Goal: Information Seeking & Learning: Learn about a topic

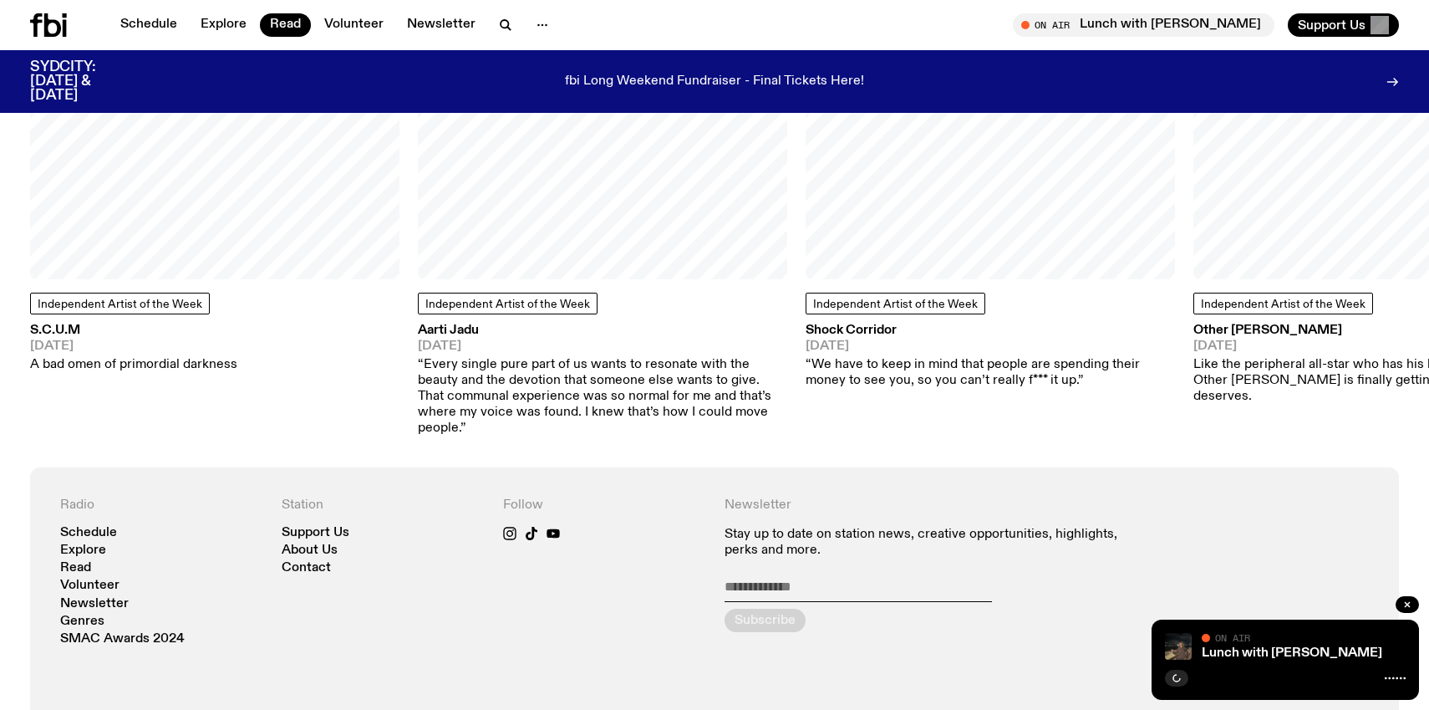
scroll to position [1639, 0]
click at [299, 543] on link "About Us" at bounding box center [310, 549] width 56 height 13
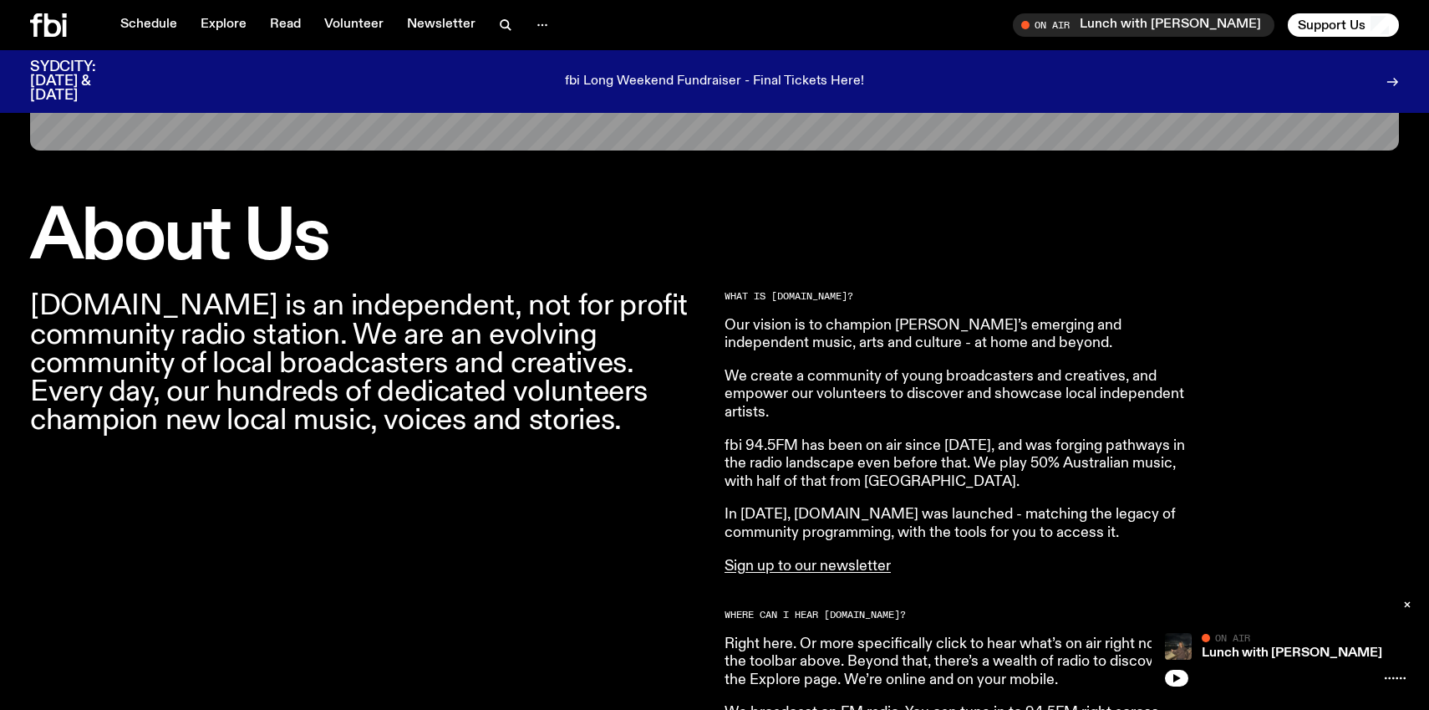
scroll to position [408, 0]
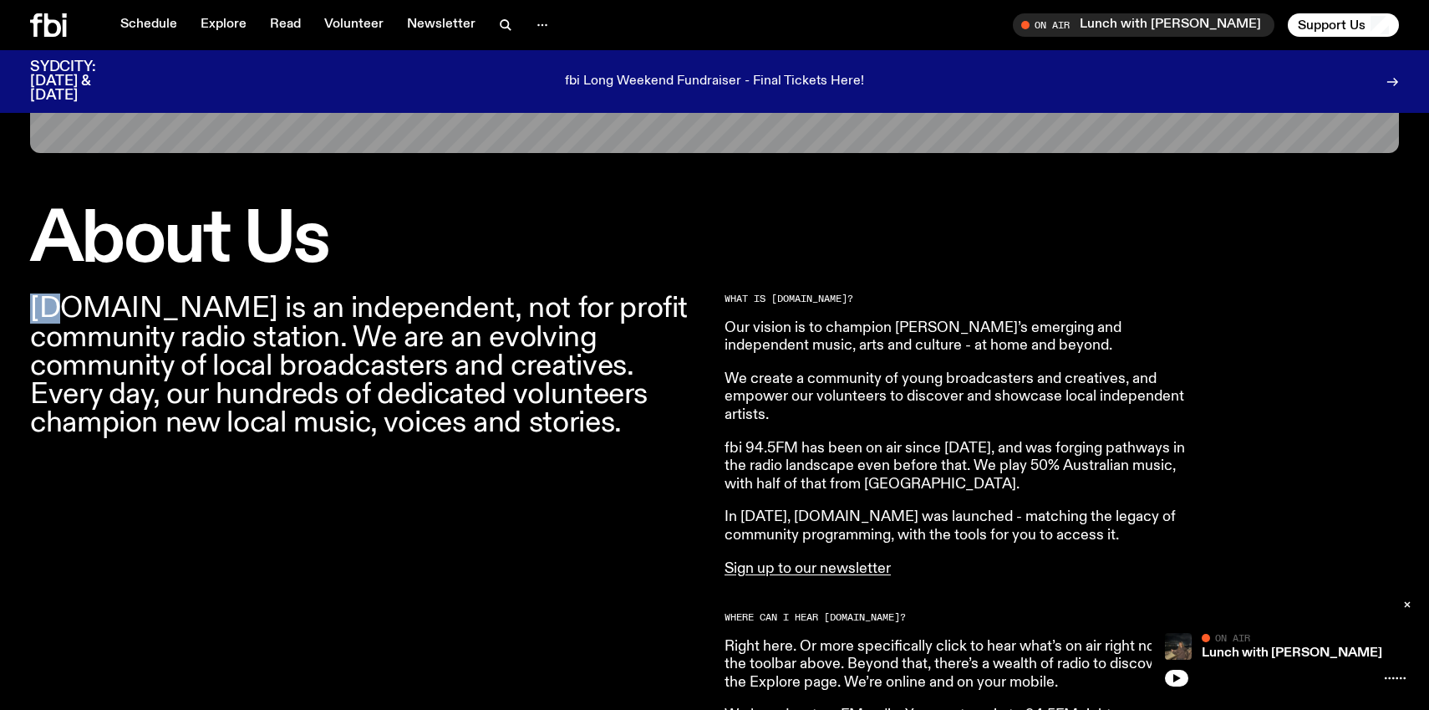
drag, startPoint x: 31, startPoint y: 303, endPoint x: 54, endPoint y: 320, distance: 28.8
click at [54, 320] on p "[DOMAIN_NAME] is an independent, not for profit community radio station. We are…" at bounding box center [367, 365] width 674 height 143
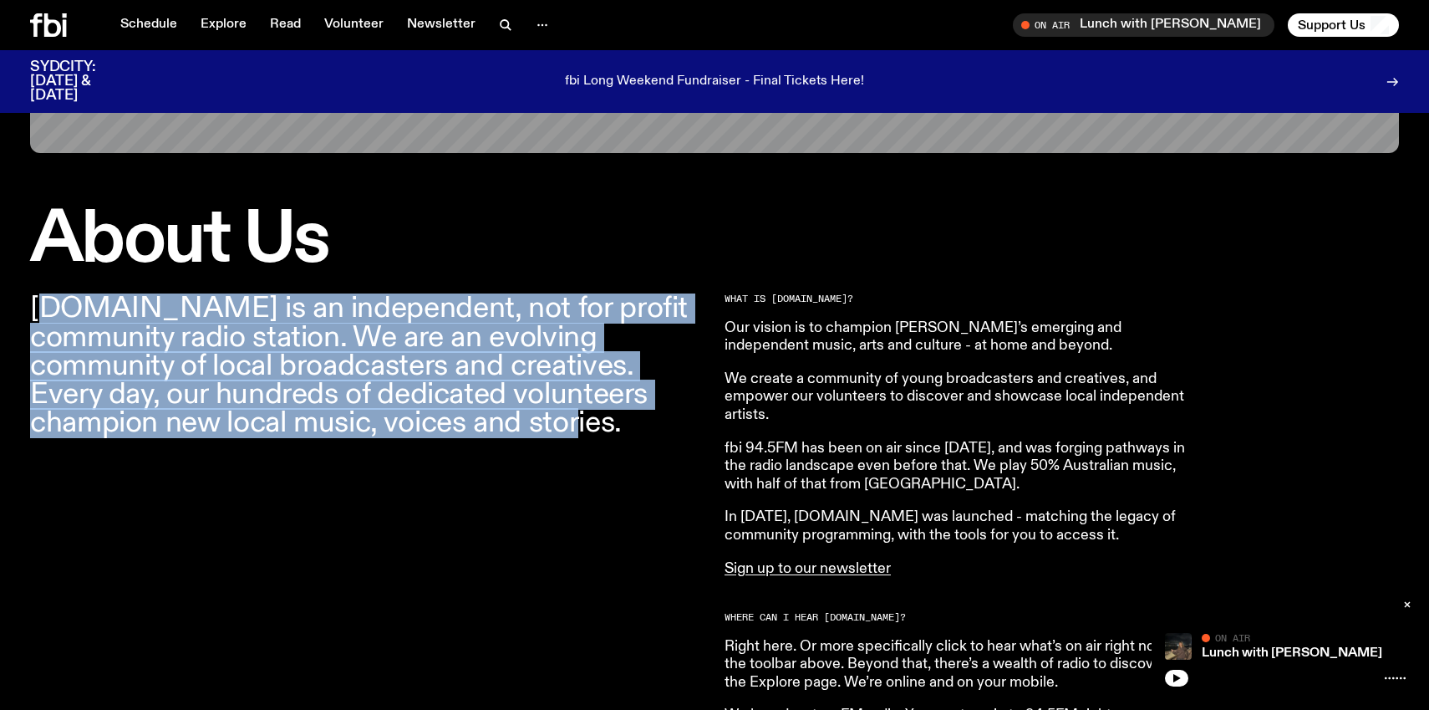
drag, startPoint x: 277, startPoint y: 431, endPoint x: 38, endPoint y: 305, distance: 270.3
click at [37, 305] on p "[DOMAIN_NAME] is an independent, not for profit community radio station. We are…" at bounding box center [367, 365] width 674 height 143
copy p "[DOMAIN_NAME] is an independent, not for profit community radio station. We are…"
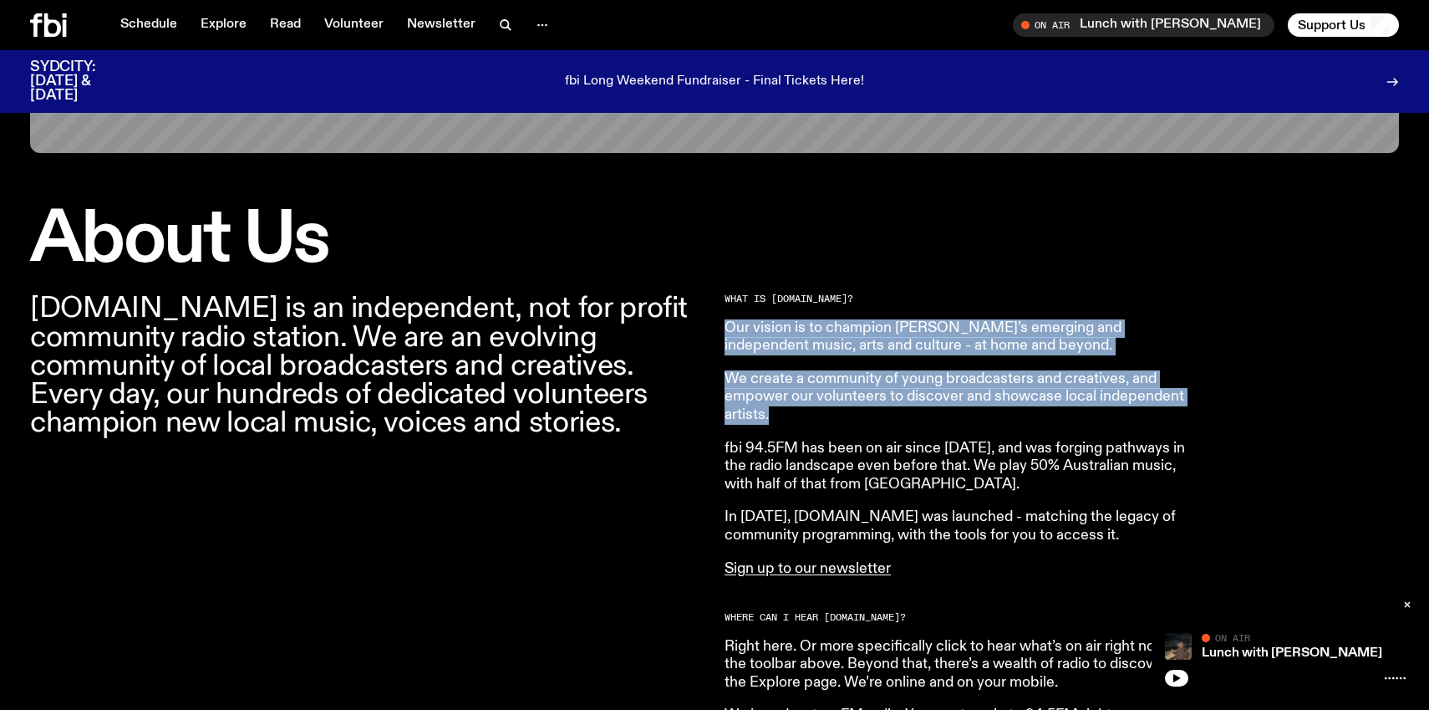
drag, startPoint x: 728, startPoint y: 331, endPoint x: 1009, endPoint y: 419, distance: 294.2
copy article "Our vision is to champion [PERSON_NAME]’s emerging and independent music, arts …"
